Goal: Information Seeking & Learning: Learn about a topic

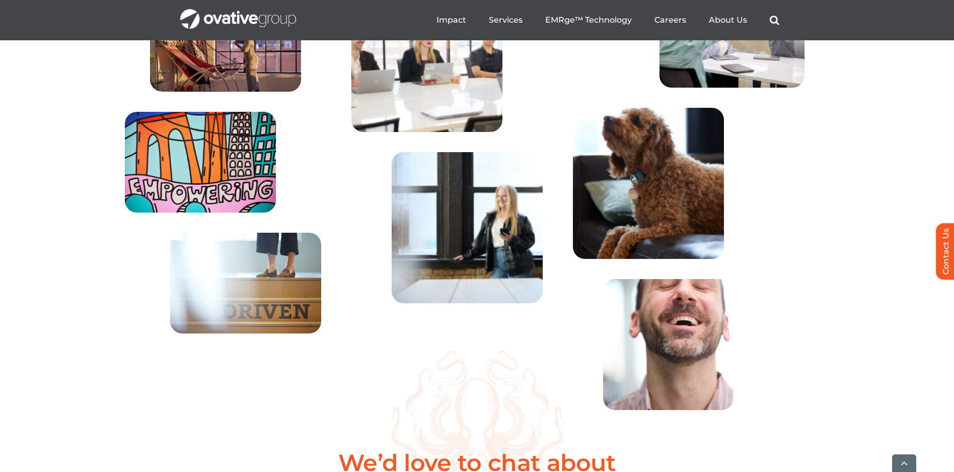
scroll to position [3701, 0]
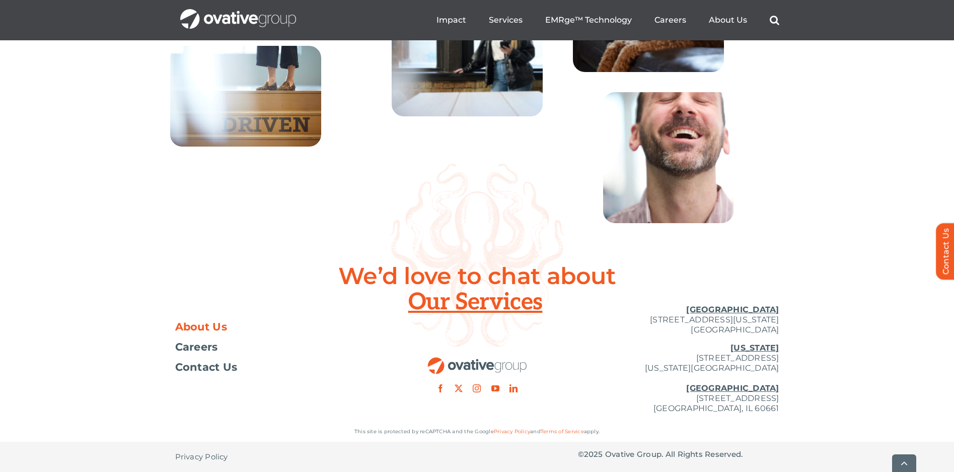
click at [200, 326] on span "About Us" at bounding box center [201, 327] width 52 height 10
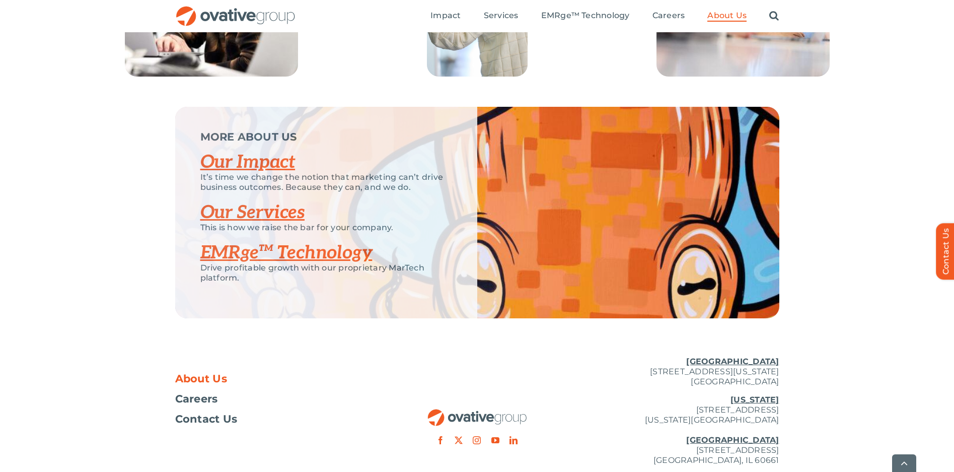
scroll to position [2064, 0]
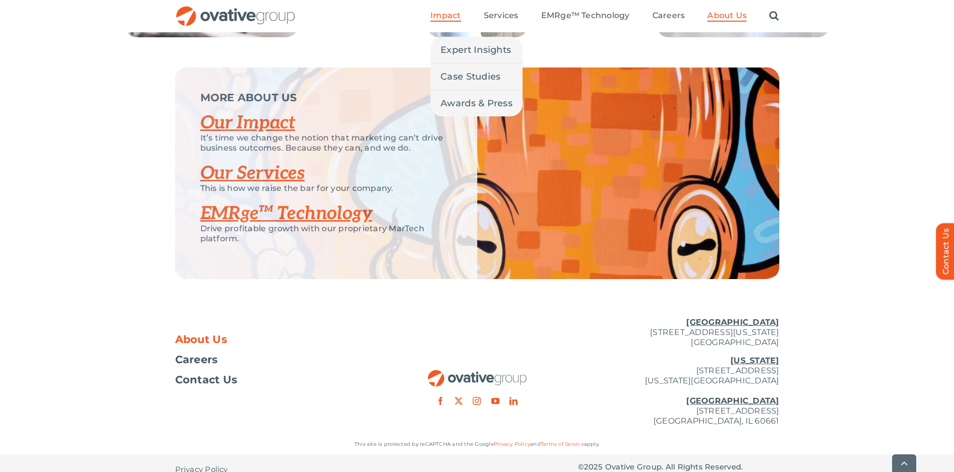
click at [445, 15] on span "Impact" at bounding box center [445, 16] width 30 height 10
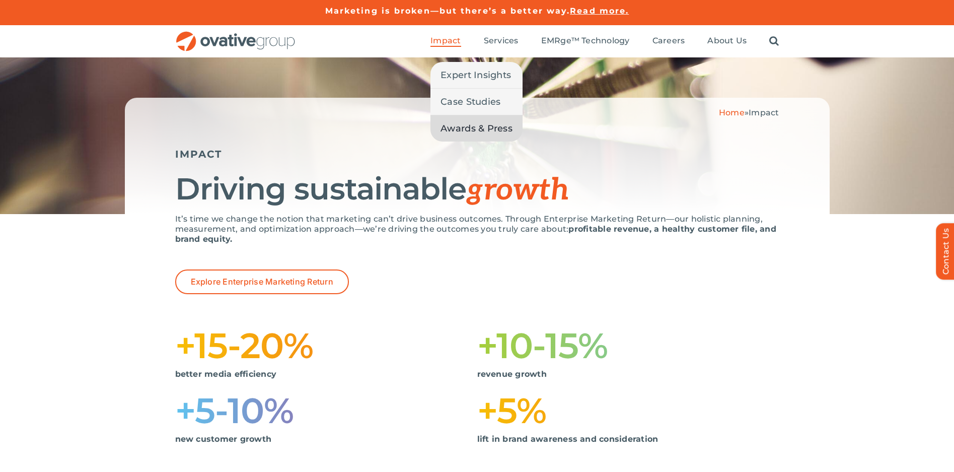
click at [477, 129] on span "Awards & Press" at bounding box center [477, 128] width 72 height 14
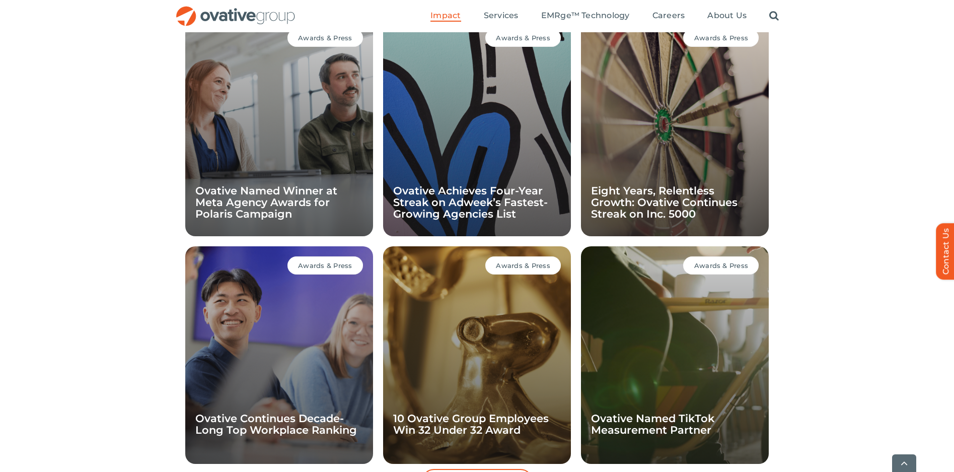
scroll to position [744, 0]
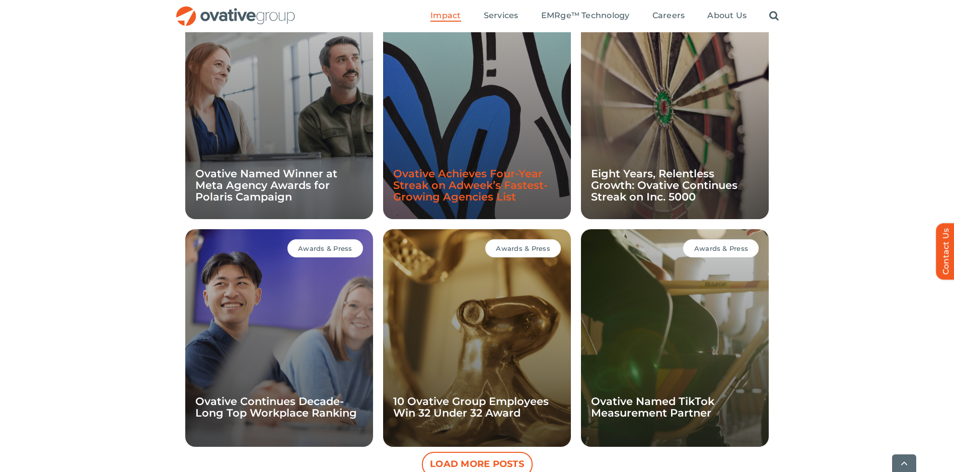
click at [453, 185] on link "Ovative Achieves Four-Year Streak on Adweek’s Fastest-Growing Agencies List" at bounding box center [470, 185] width 155 height 36
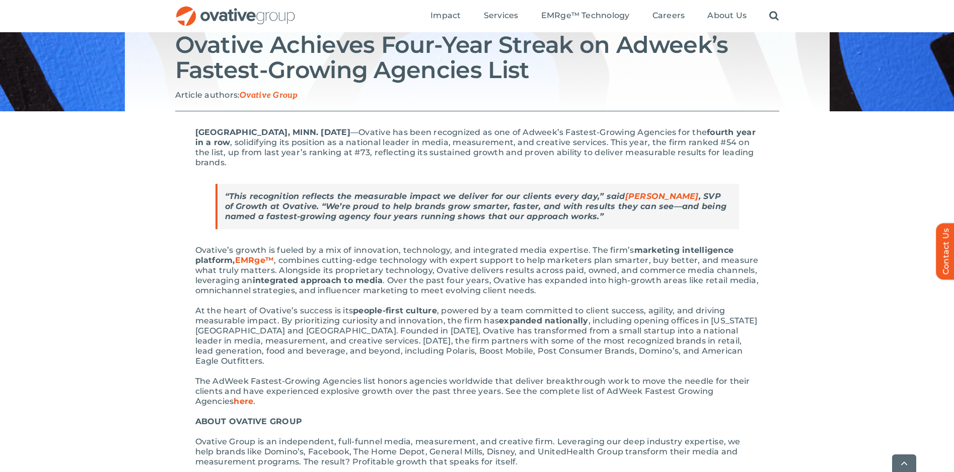
scroll to position [151, 0]
